Goal: Task Accomplishment & Management: Manage account settings

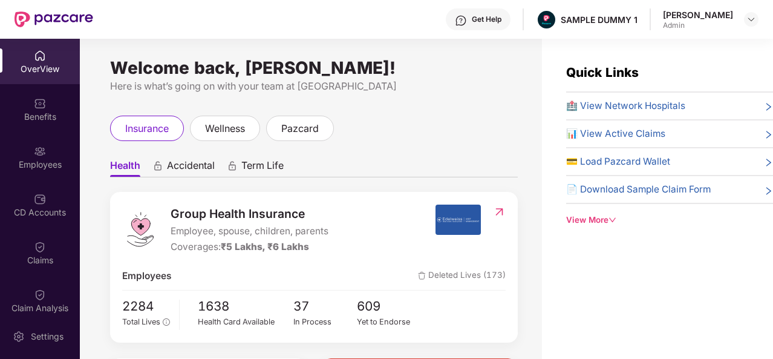
click at [478, 19] on div "Get Help" at bounding box center [487, 20] width 30 height 10
click at [380, 110] on div "Welcome back, [PERSON_NAME]! Here is what’s going on with your team at Pazcare …" at bounding box center [311, 206] width 462 height 334
click at [30, 112] on div "Benefits" at bounding box center [40, 117] width 80 height 12
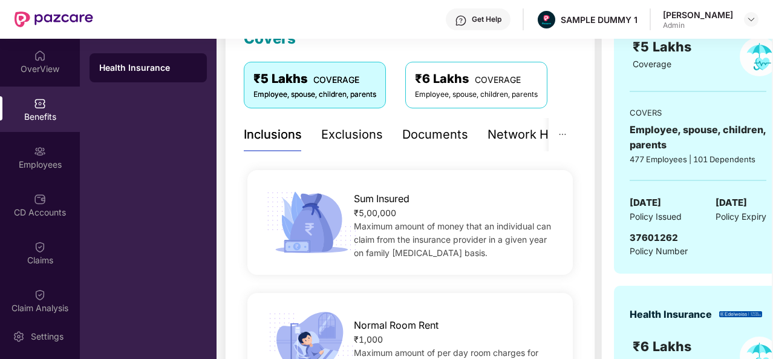
scroll to position [187, 0]
click at [359, 131] on div "Exclusions" at bounding box center [352, 135] width 62 height 19
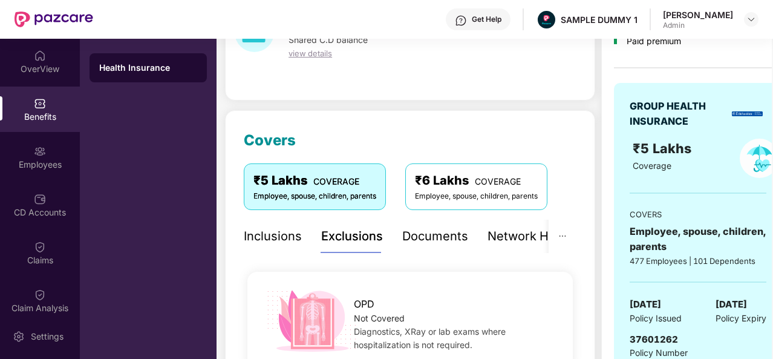
scroll to position [85, 0]
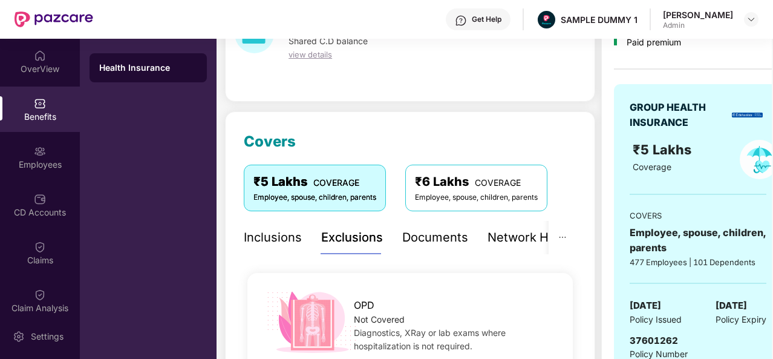
click at [426, 237] on div "Documents" at bounding box center [435, 237] width 66 height 19
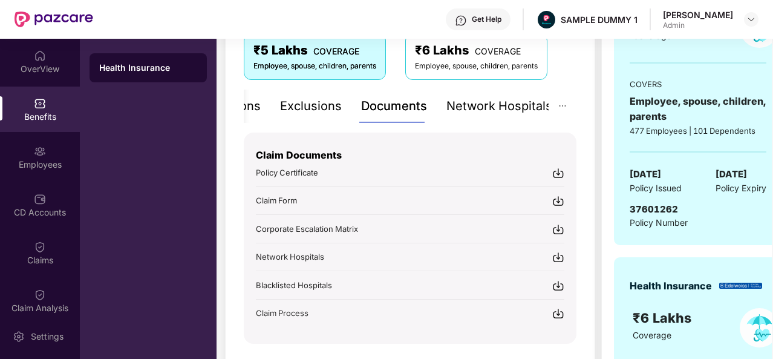
scroll to position [218, 0]
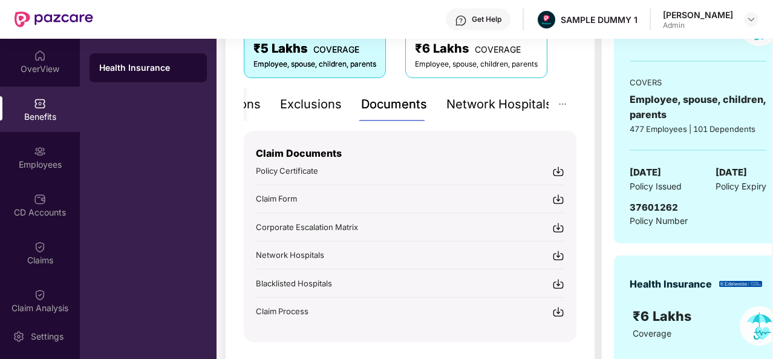
click at [496, 105] on div "Network Hospitals" at bounding box center [499, 104] width 106 height 19
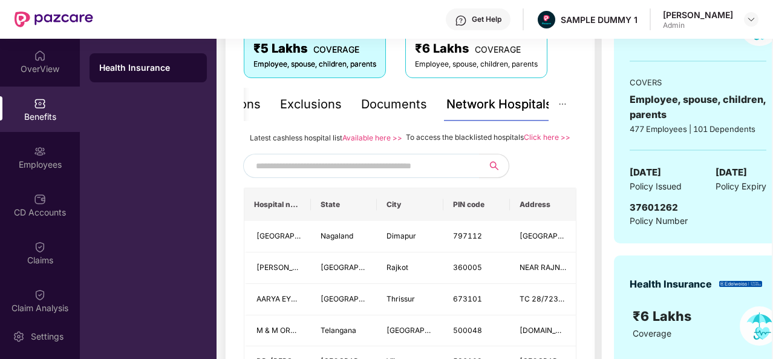
click at [351, 175] on input "text" at bounding box center [359, 166] width 207 height 18
type input "*******"
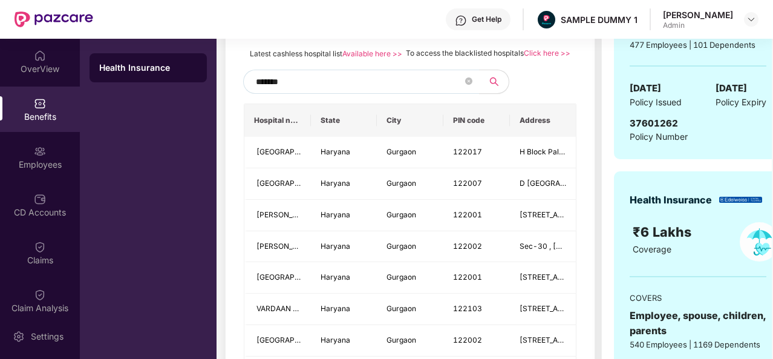
scroll to position [302, 0]
click at [469, 84] on icon "close-circle" at bounding box center [468, 80] width 7 height 7
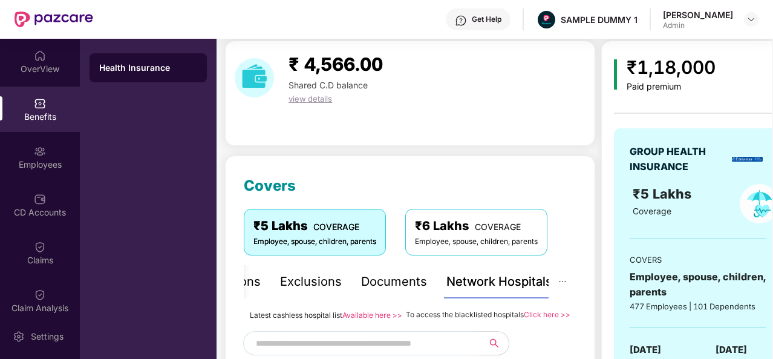
scroll to position [0, 0]
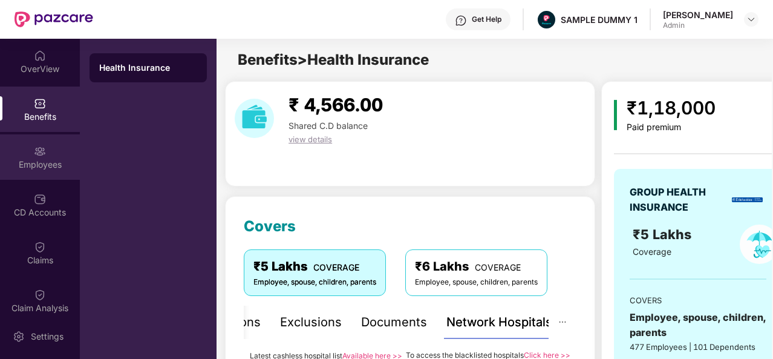
click at [42, 161] on div "Employees" at bounding box center [40, 164] width 80 height 12
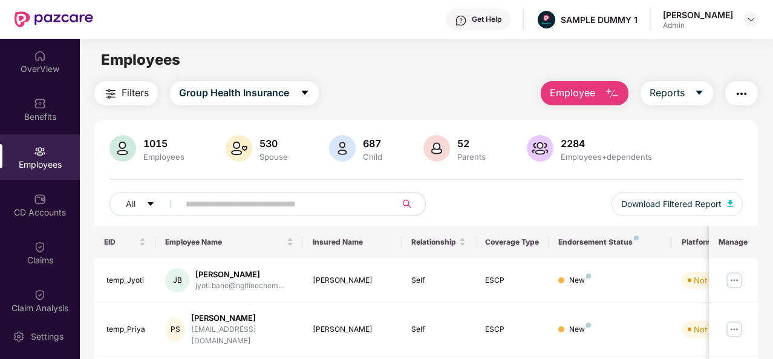
click at [573, 94] on span "Employee" at bounding box center [572, 92] width 45 height 15
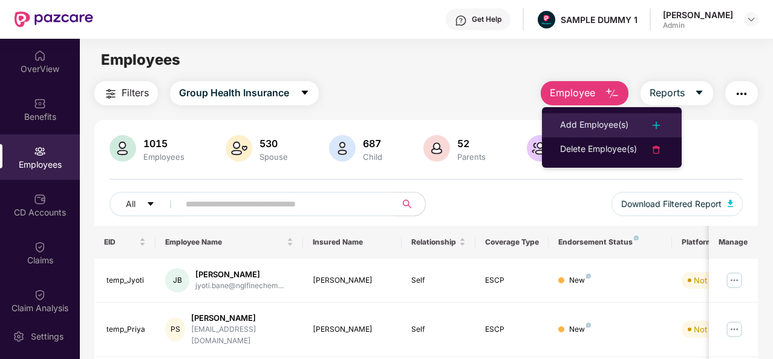
click at [602, 128] on div "Add Employee(s)" at bounding box center [594, 125] width 68 height 15
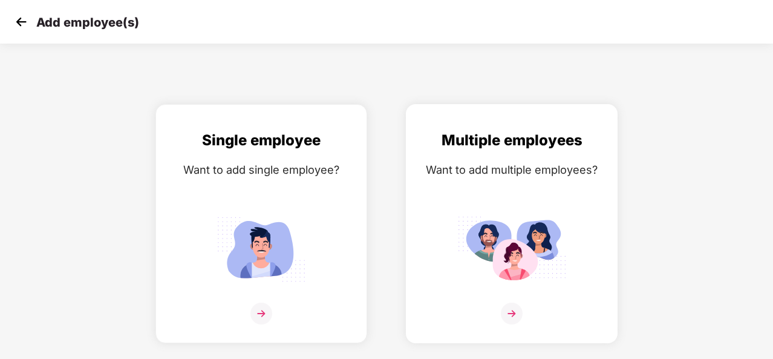
click at [507, 313] on img at bounding box center [512, 313] width 22 height 22
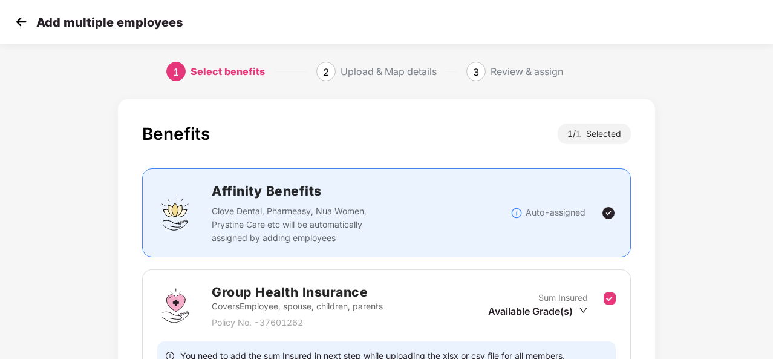
scroll to position [128, 0]
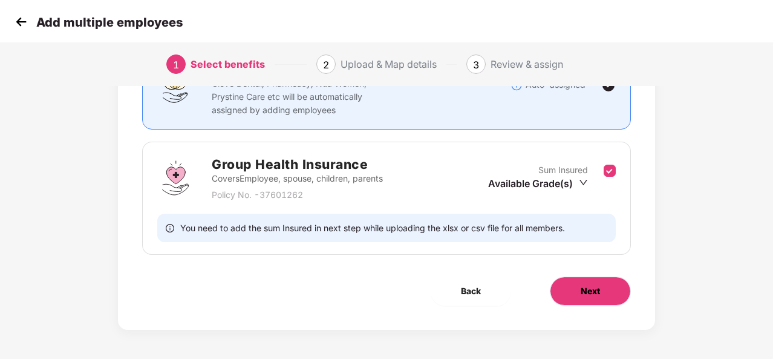
click at [600, 296] on button "Next" at bounding box center [590, 290] width 81 height 29
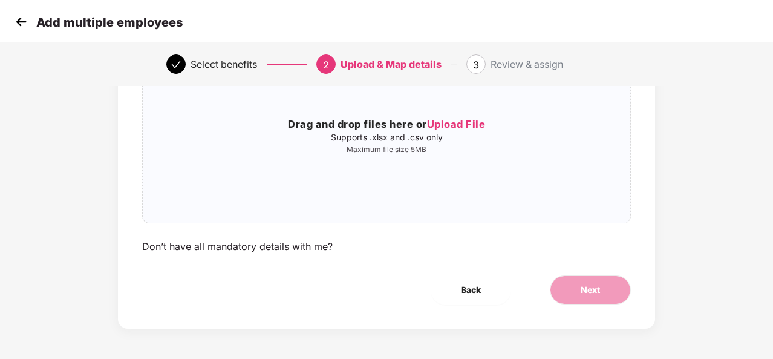
scroll to position [0, 0]
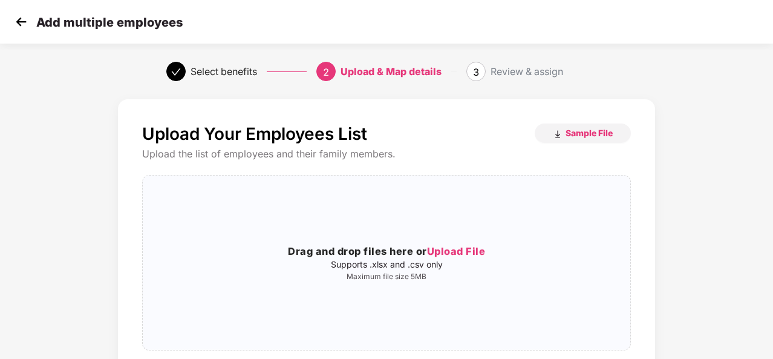
click at [25, 24] on img at bounding box center [21, 22] width 18 height 18
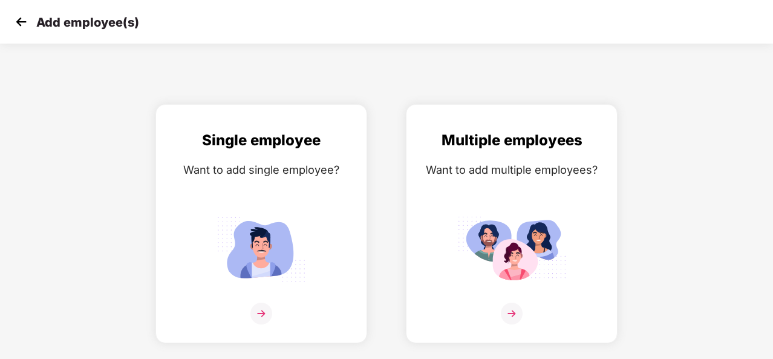
click at [25, 24] on img at bounding box center [21, 22] width 18 height 18
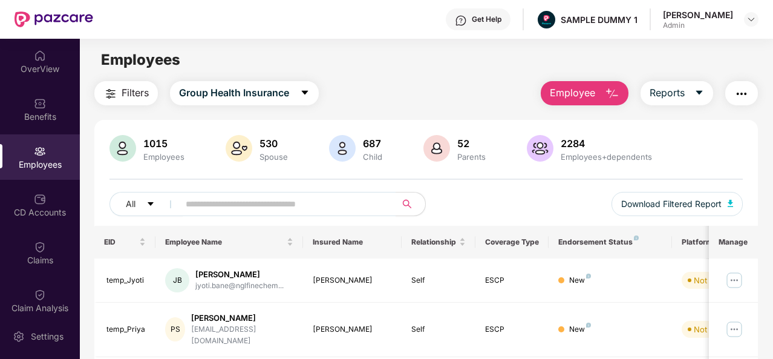
click at [606, 93] on img "button" at bounding box center [612, 93] width 15 height 15
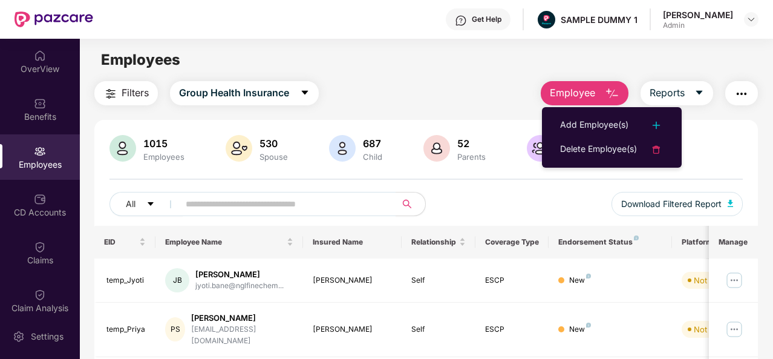
click at [606, 93] on img "button" at bounding box center [612, 93] width 15 height 15
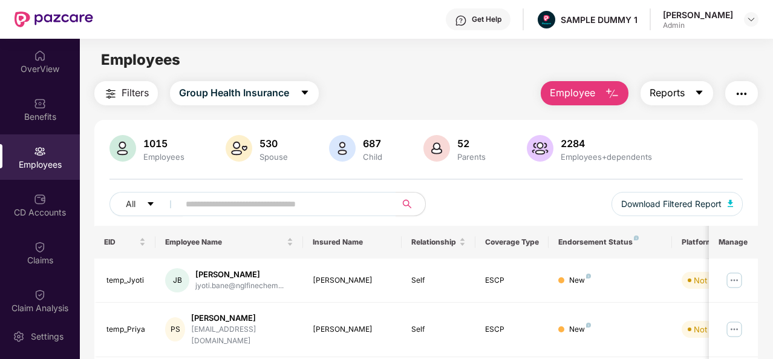
click at [687, 96] on button "Reports" at bounding box center [676, 93] width 73 height 24
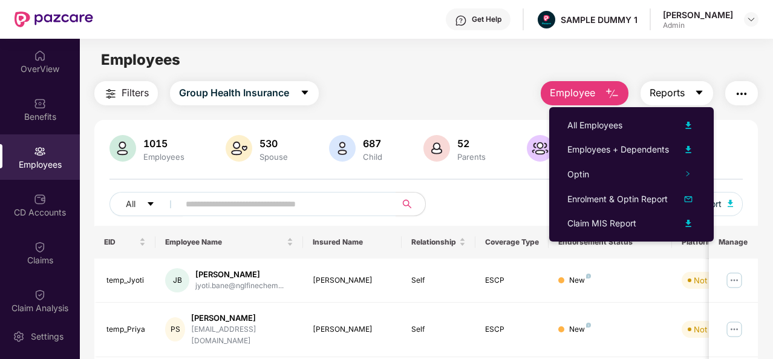
click at [687, 96] on button "Reports" at bounding box center [676, 93] width 73 height 24
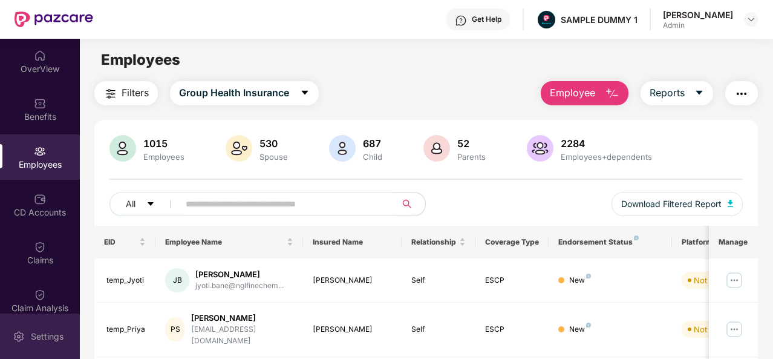
click at [53, 337] on div "Settings" at bounding box center [47, 336] width 40 height 12
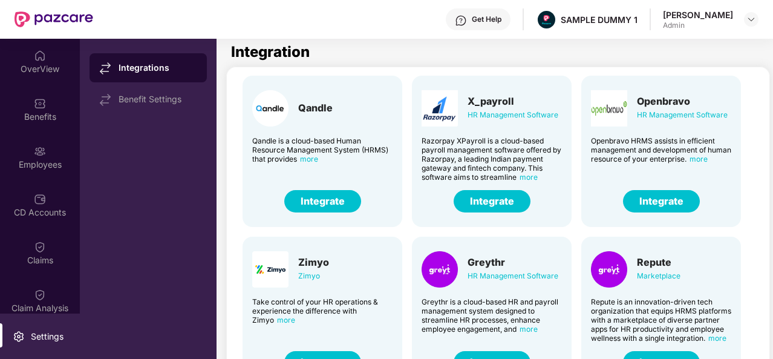
scroll to position [190, 0]
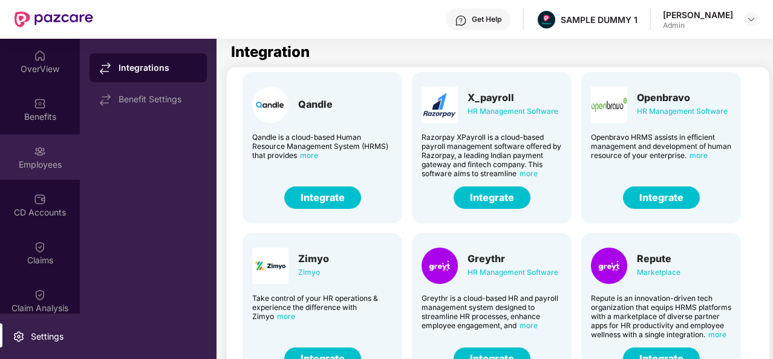
click at [24, 160] on div "Employees" at bounding box center [40, 164] width 80 height 12
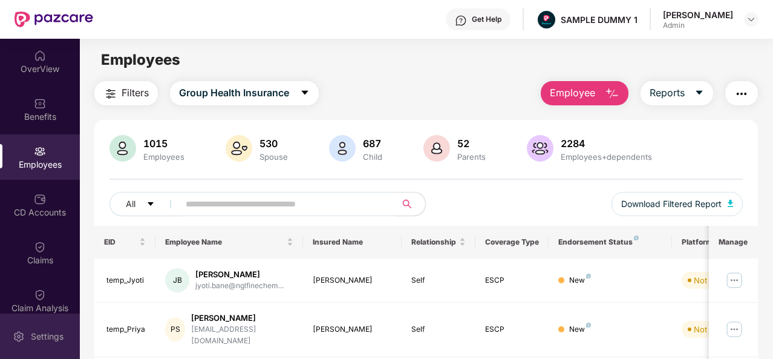
click at [37, 337] on div "Settings" at bounding box center [47, 336] width 40 height 12
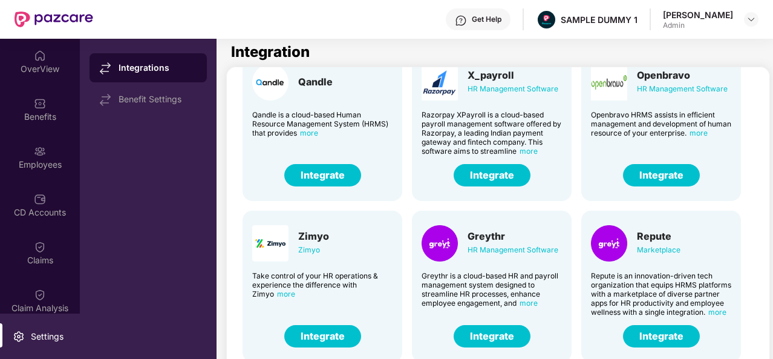
scroll to position [227, 0]
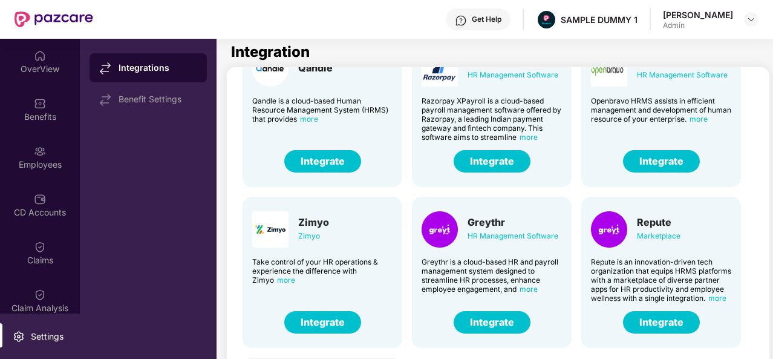
drag, startPoint x: 539, startPoint y: 175, endPoint x: 412, endPoint y: 184, distance: 127.3
click at [412, 184] on div "X_payroll HR Management Software Razorpay XPayroll is a cloud-based payroll man…" at bounding box center [492, 111] width 160 height 151
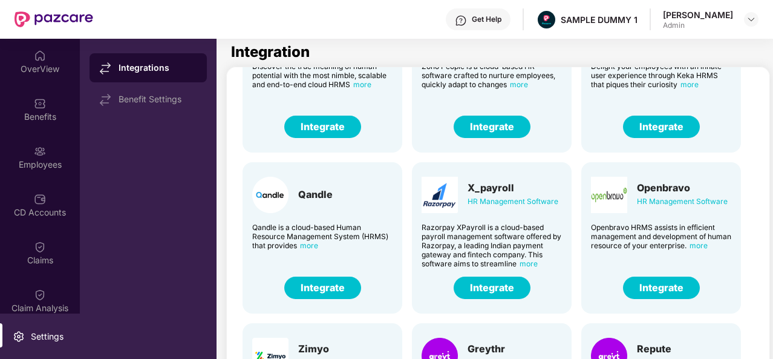
scroll to position [183, 0]
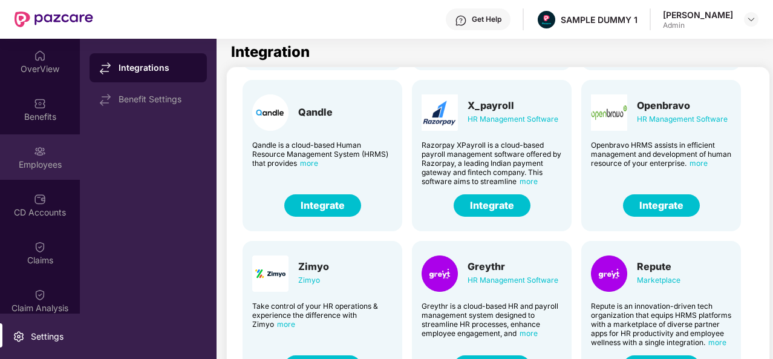
click at [47, 160] on div "Employees" at bounding box center [40, 164] width 80 height 12
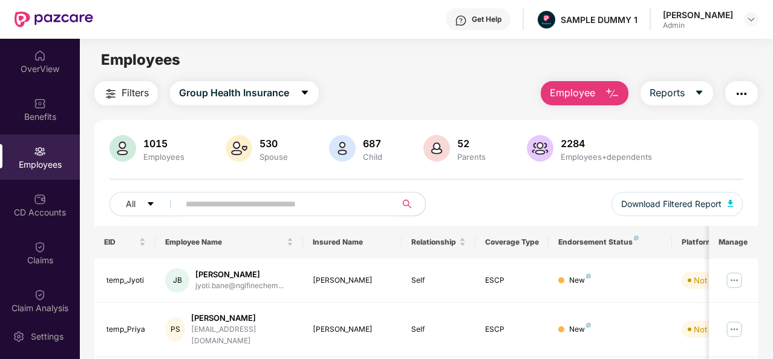
click at [605, 89] on button "Employee" at bounding box center [585, 93] width 88 height 24
click at [730, 149] on div "1015 Employees 530 Spouse 687 Child [DEMOGRAPHIC_DATA] Parents 2284 Employees+d…" at bounding box center [425, 149] width 633 height 29
click at [693, 91] on button "Reports" at bounding box center [676, 93] width 73 height 24
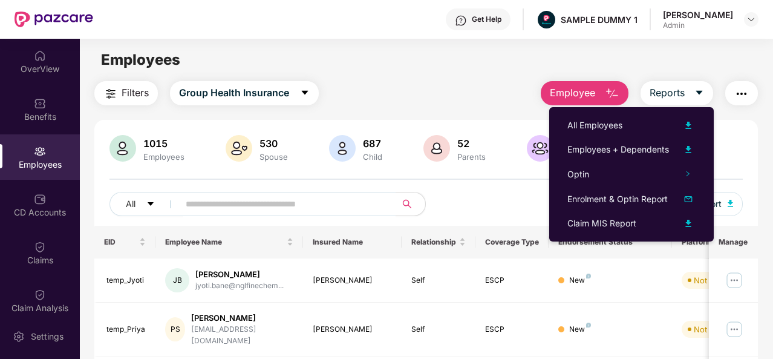
click at [739, 95] on img "button" at bounding box center [741, 93] width 15 height 15
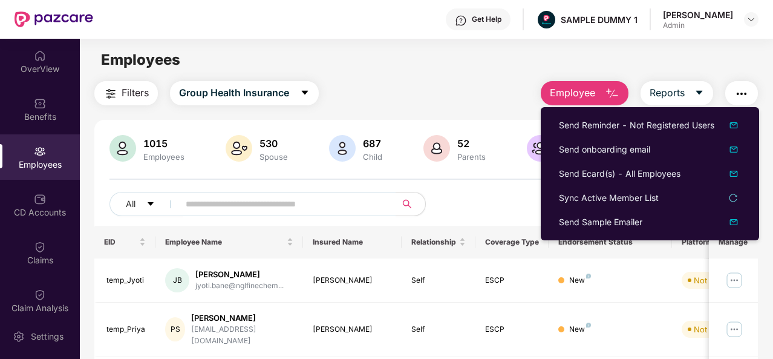
click at [745, 86] on img "button" at bounding box center [741, 93] width 15 height 15
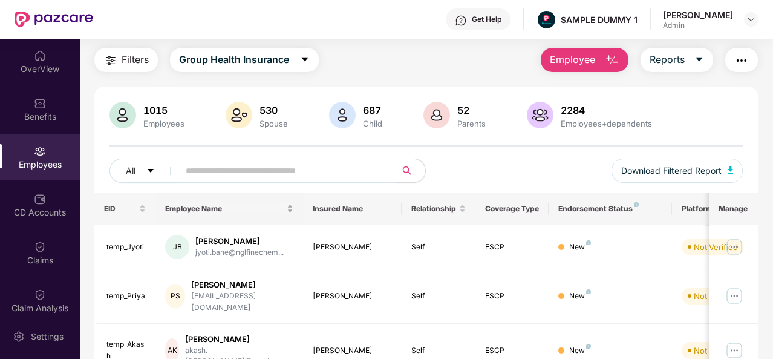
scroll to position [30, 0]
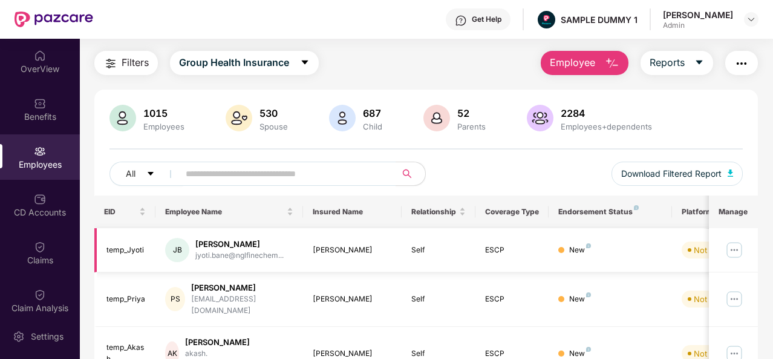
click at [738, 246] on img at bounding box center [733, 249] width 19 height 19
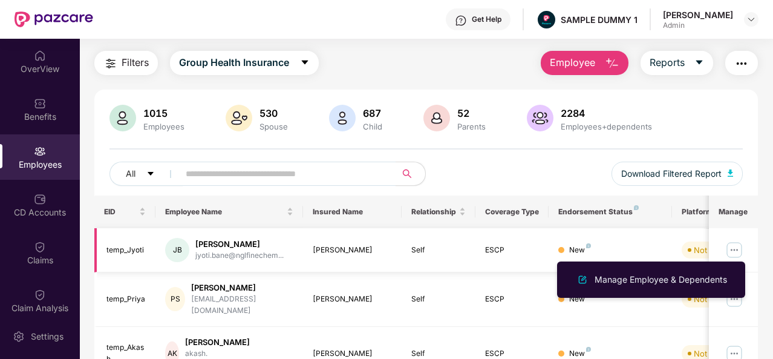
click at [732, 246] on img at bounding box center [733, 249] width 19 height 19
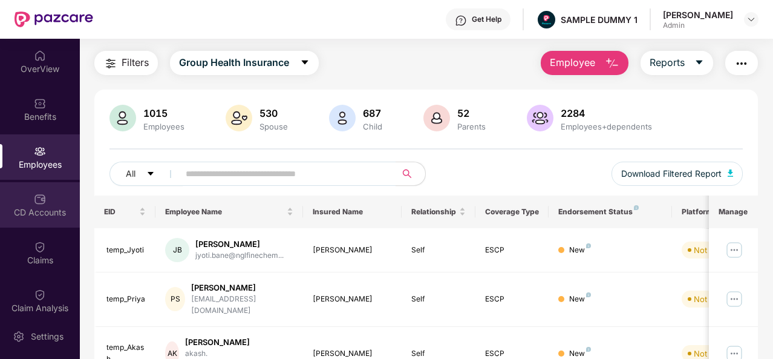
click at [32, 184] on div "CD Accounts" at bounding box center [40, 204] width 80 height 45
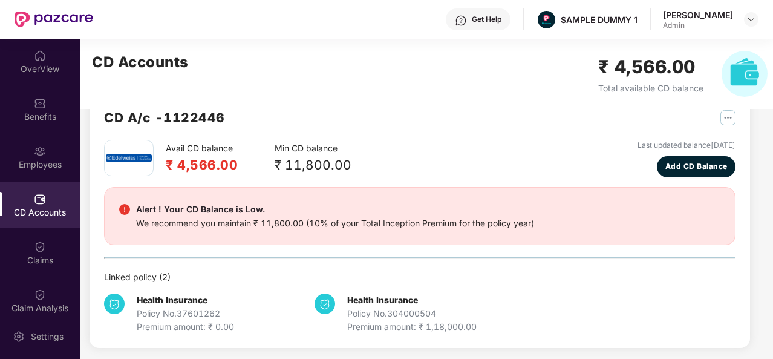
scroll to position [33, 0]
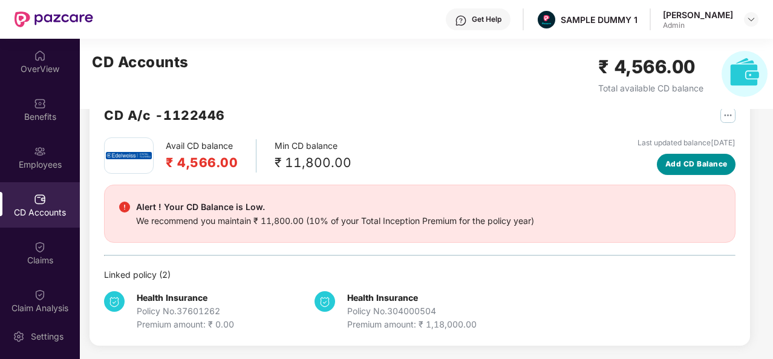
click at [692, 163] on span "Add CD Balance" at bounding box center [696, 163] width 62 height 11
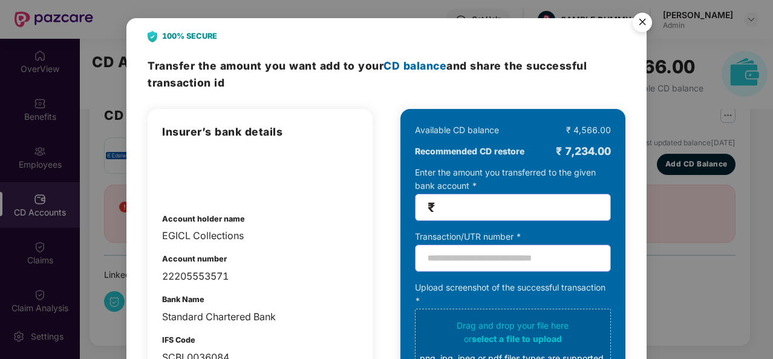
click at [642, 19] on img "Close" at bounding box center [642, 24] width 34 height 34
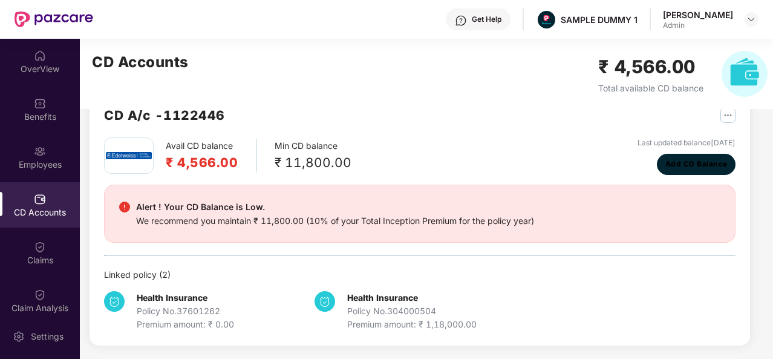
scroll to position [0, 0]
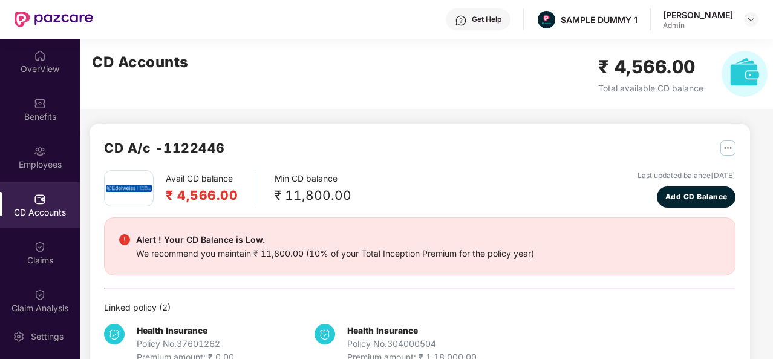
click at [513, 184] on div "Avail CD balance ₹ 4,566.00 Min CD balance ₹ 11,800.00 Last updated balance [DA…" at bounding box center [419, 188] width 631 height 37
click at [720, 200] on span "Add CD Balance" at bounding box center [696, 196] width 62 height 11
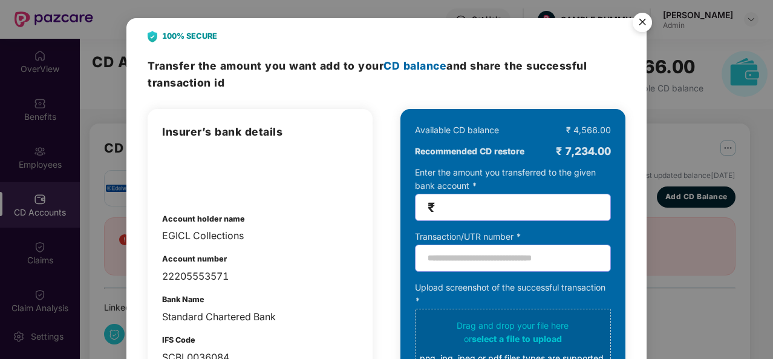
click at [638, 21] on img "Close" at bounding box center [642, 24] width 34 height 34
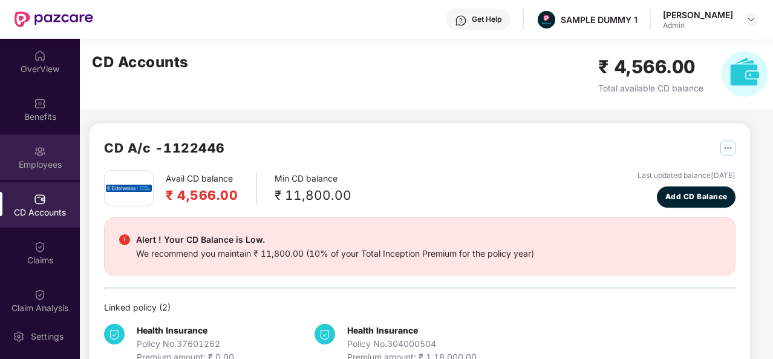
click at [59, 149] on div "Employees" at bounding box center [40, 156] width 80 height 45
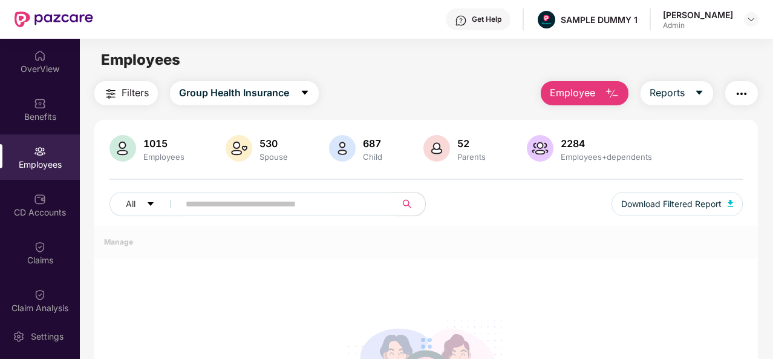
click at [601, 95] on button "Employee" at bounding box center [585, 93] width 88 height 24
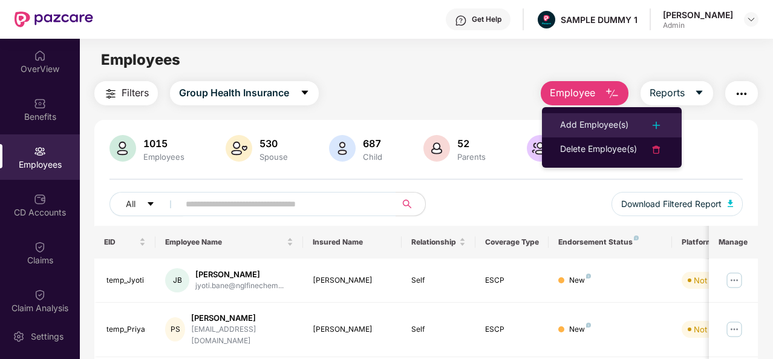
click at [610, 123] on div "Add Employee(s)" at bounding box center [594, 125] width 68 height 15
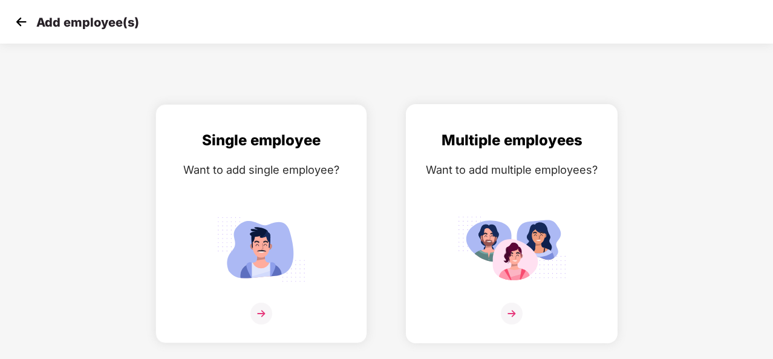
click at [525, 299] on div "Multiple employees Want to add multiple employees?" at bounding box center [511, 234] width 186 height 210
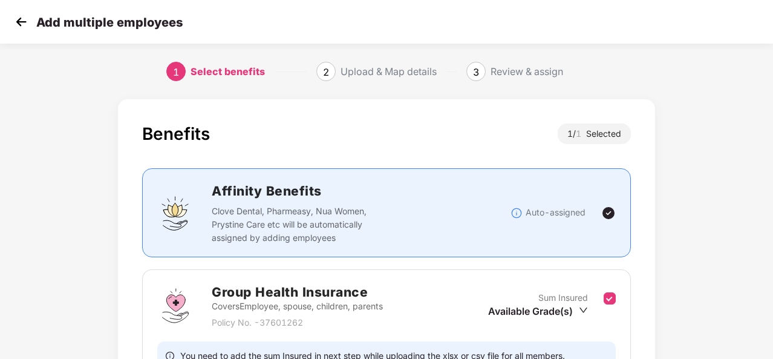
scroll to position [128, 0]
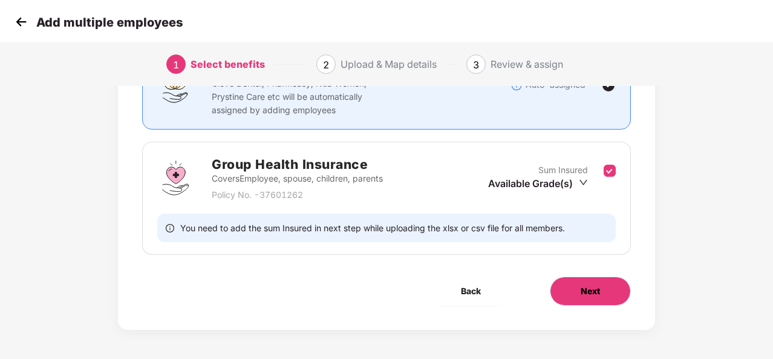
click at [582, 281] on button "Next" at bounding box center [590, 290] width 81 height 29
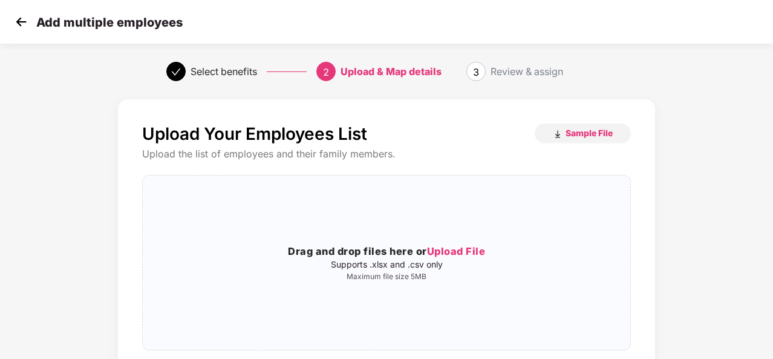
click at [24, 24] on img at bounding box center [21, 22] width 18 height 18
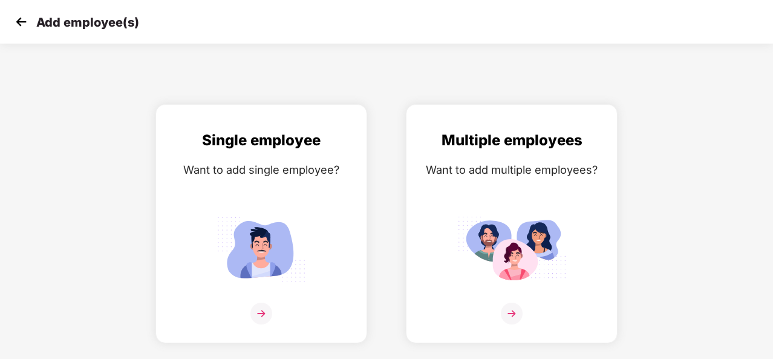
click at [24, 24] on img at bounding box center [21, 22] width 18 height 18
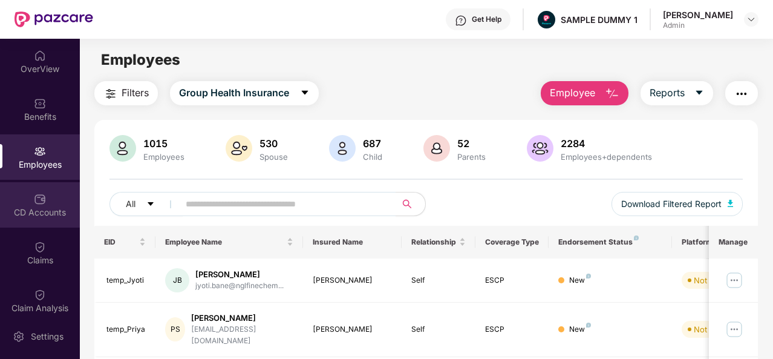
click at [50, 199] on div "CD Accounts" at bounding box center [40, 204] width 80 height 45
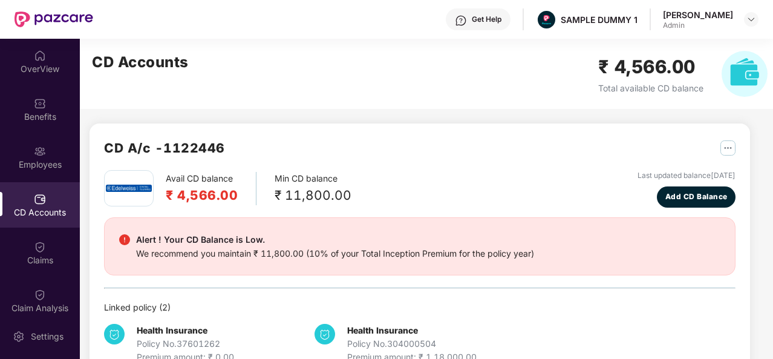
scroll to position [33, 0]
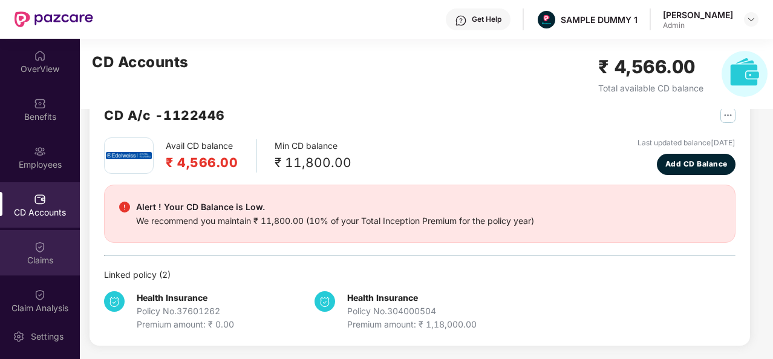
click at [39, 250] on img at bounding box center [40, 247] width 12 height 12
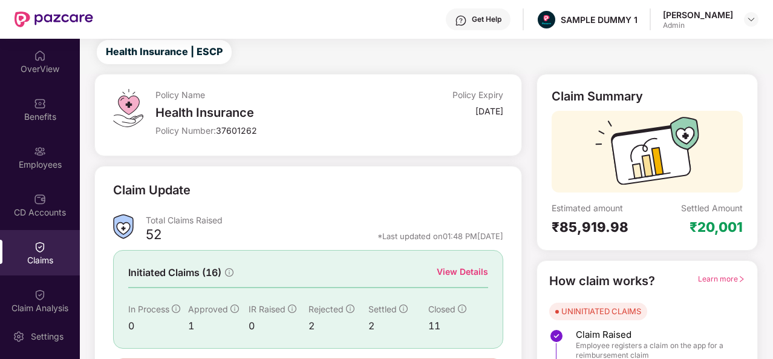
scroll to position [114, 0]
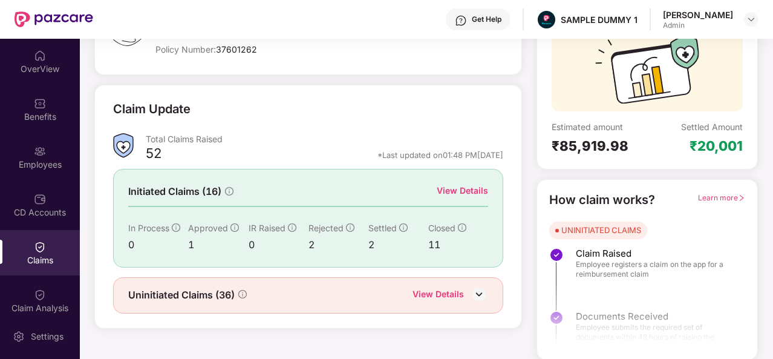
click at [469, 188] on div "View Details" at bounding box center [462, 190] width 51 height 13
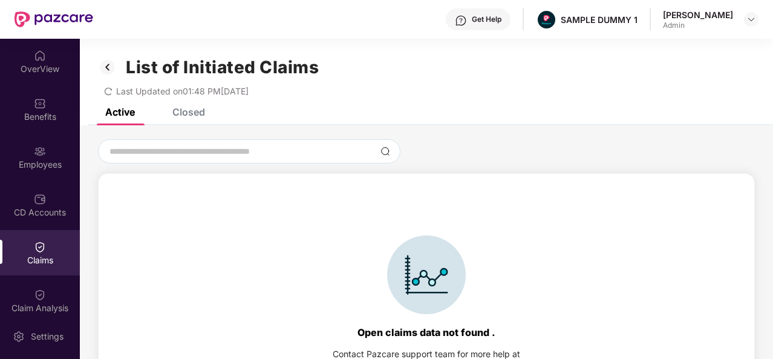
scroll to position [52, 0]
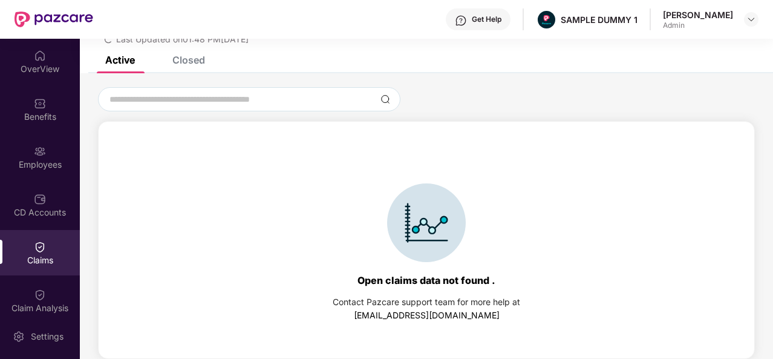
click at [193, 63] on div "Closed" at bounding box center [188, 60] width 33 height 12
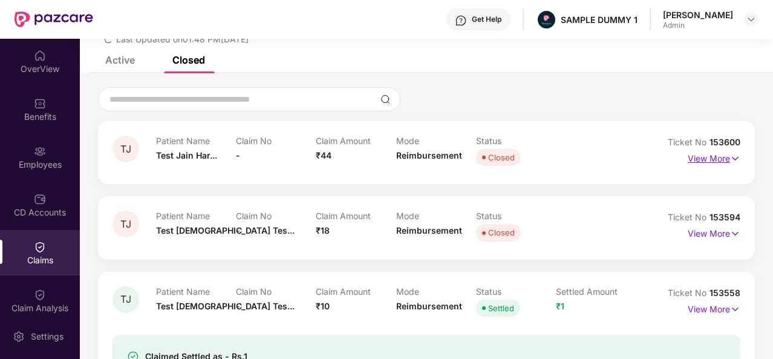
click at [688, 158] on p "View More" at bounding box center [713, 157] width 53 height 16
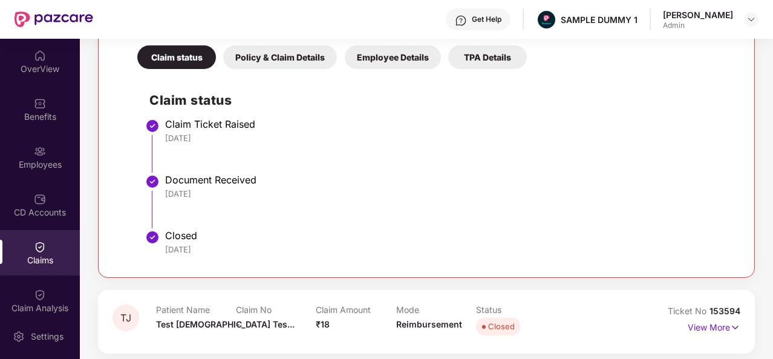
scroll to position [147, 0]
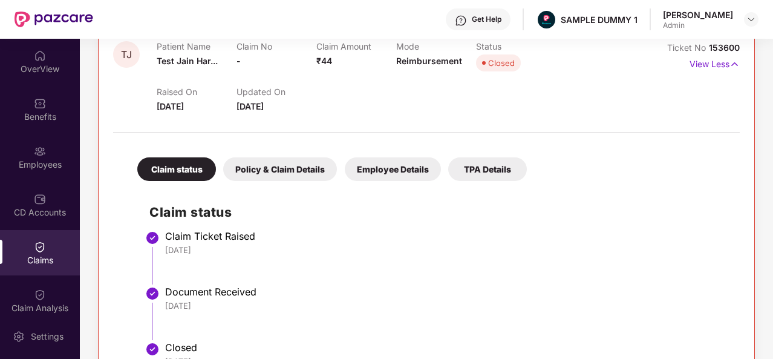
click at [288, 172] on div "Policy & Claim Details" at bounding box center [280, 169] width 114 height 24
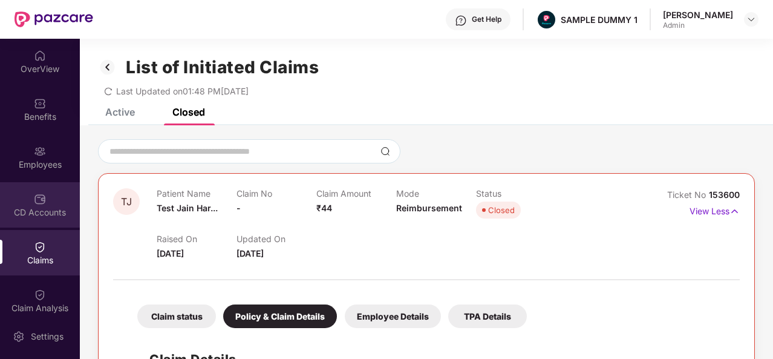
scroll to position [101, 0]
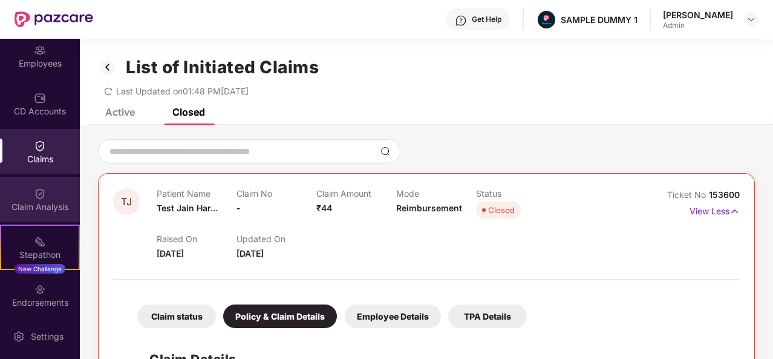
click at [48, 205] on div "Claim Analysis" at bounding box center [40, 207] width 80 height 12
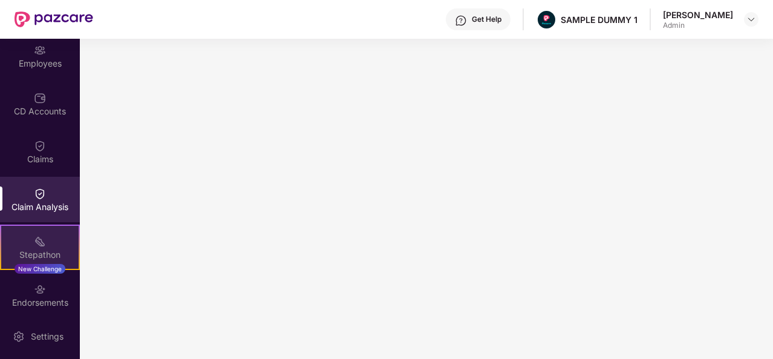
scroll to position [203, 0]
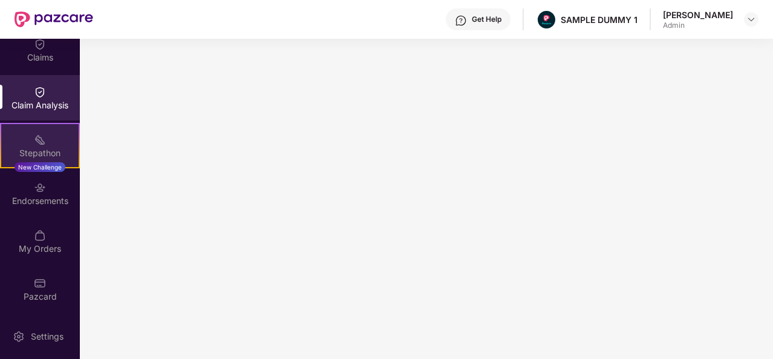
click at [39, 135] on img at bounding box center [40, 140] width 12 height 12
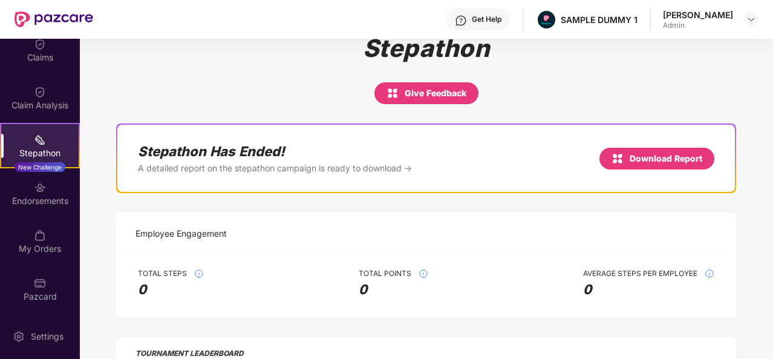
scroll to position [46, 0]
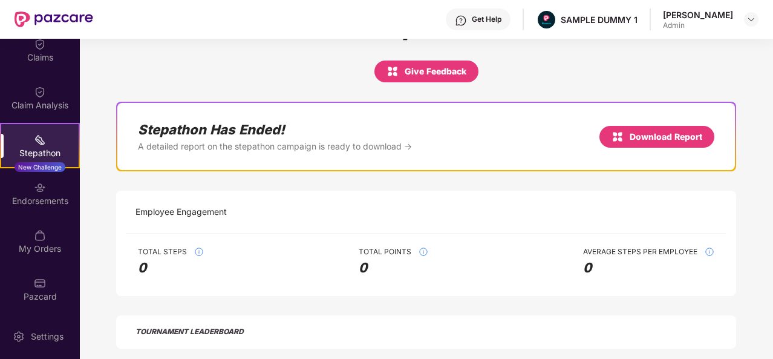
click at [366, 218] on div "Employee Engagement" at bounding box center [426, 211] width 600 height 43
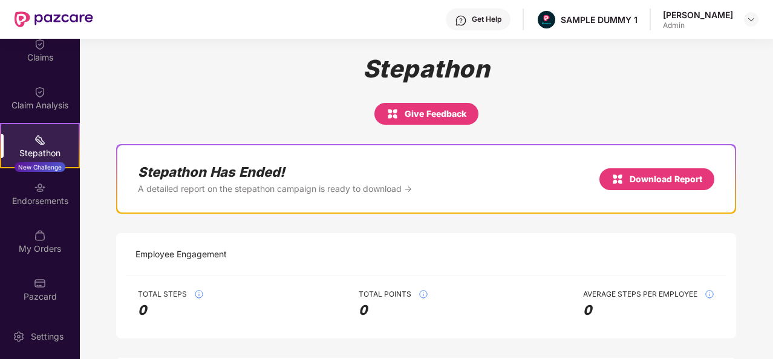
scroll to position [0, 0]
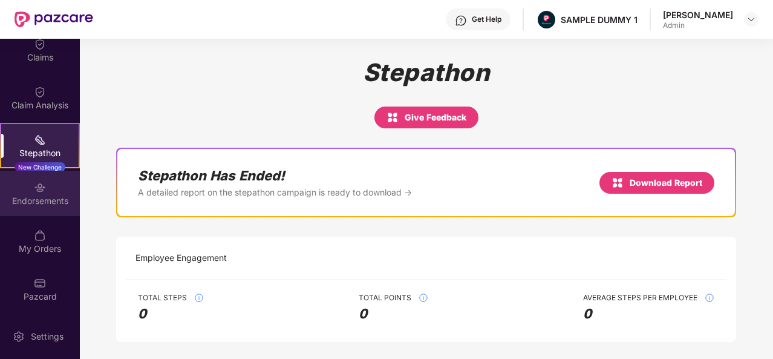
click at [63, 209] on div "Endorsements" at bounding box center [40, 192] width 80 height 45
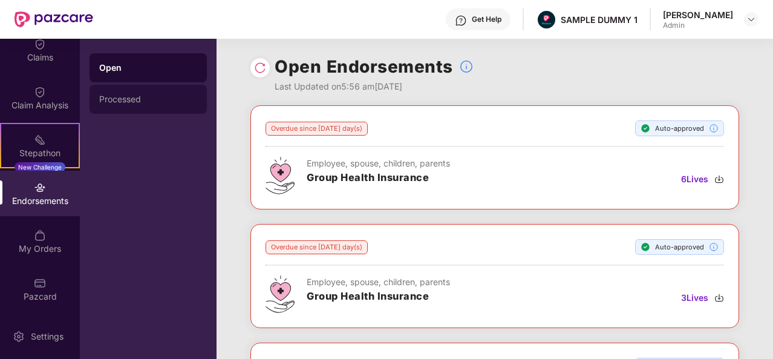
click at [137, 94] on div "Processed" at bounding box center [148, 99] width 98 height 10
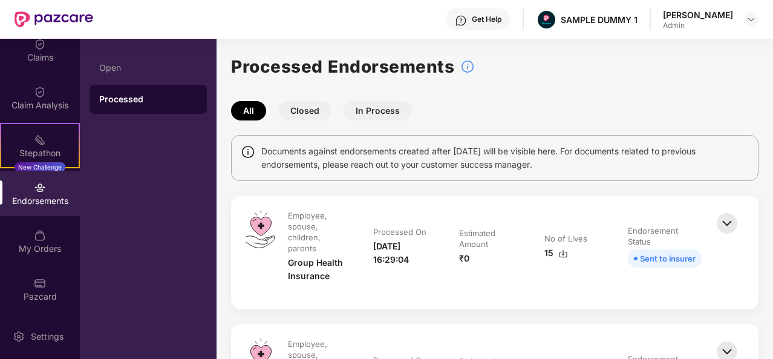
click at [727, 223] on img at bounding box center [726, 223] width 27 height 27
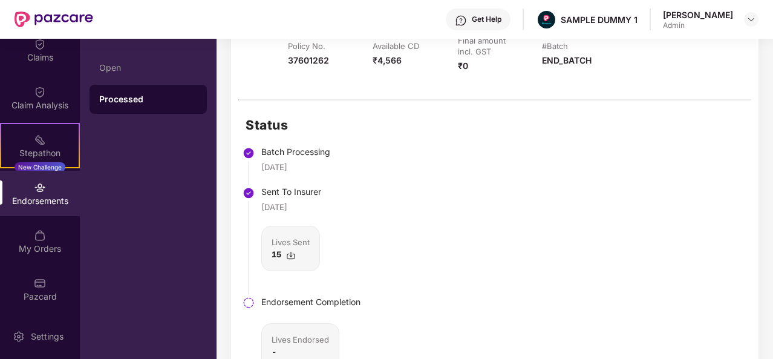
scroll to position [259, 0]
click at [42, 234] on img at bounding box center [40, 235] width 12 height 12
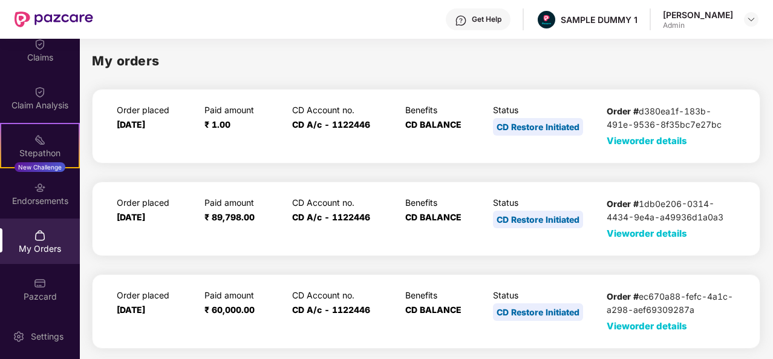
click at [664, 140] on span "View order details" at bounding box center [646, 140] width 80 height 11
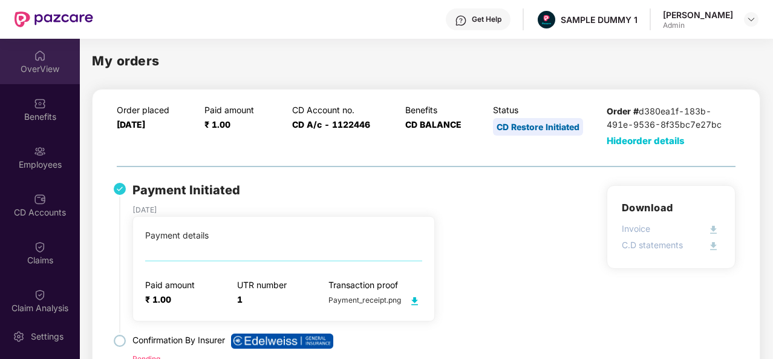
click at [35, 57] on img at bounding box center [40, 56] width 12 height 12
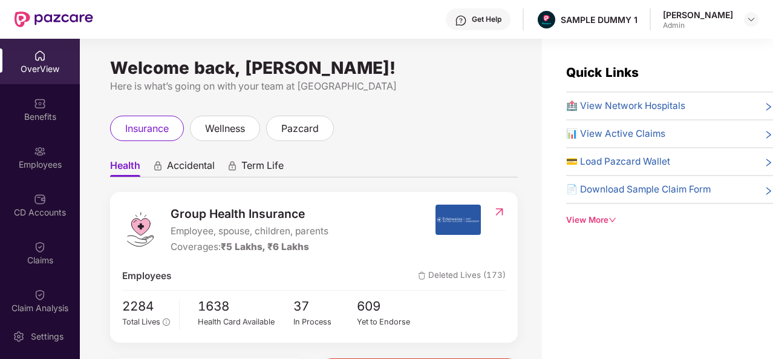
click at [87, 339] on div "Welcome back, [PERSON_NAME]! Here is what’s going on with your team at Pazcare …" at bounding box center [311, 206] width 462 height 334
